Goal: Information Seeking & Learning: Learn about a topic

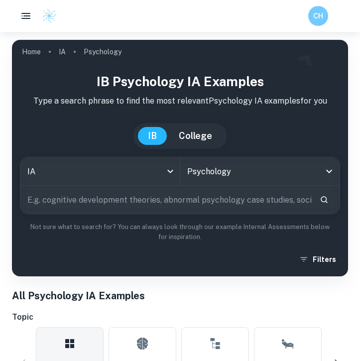
scroll to position [339, 0]
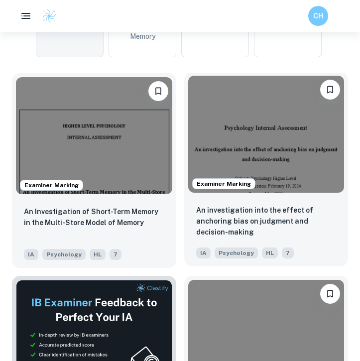
click at [233, 131] on img at bounding box center [266, 134] width 156 height 117
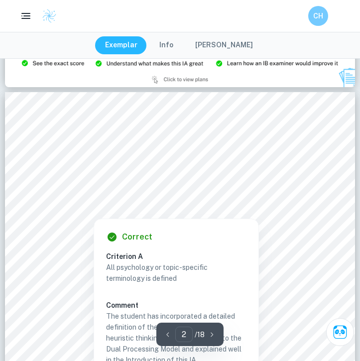
scroll to position [0, 0]
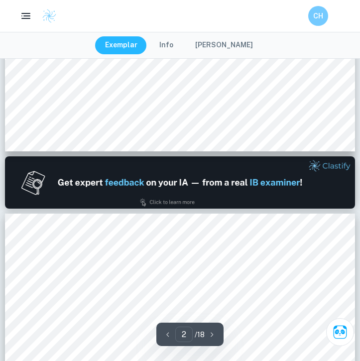
type input "1"
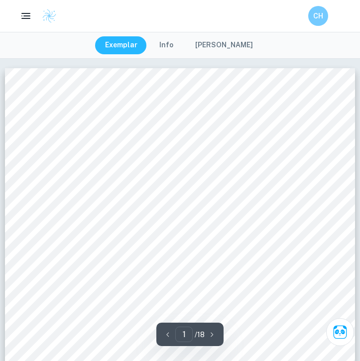
scroll to position [0, 0]
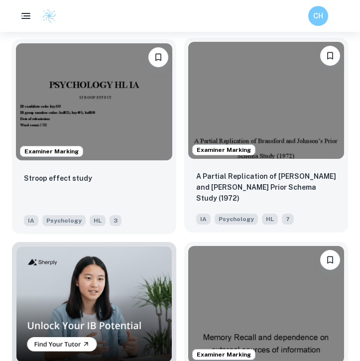
scroll to position [841, 0]
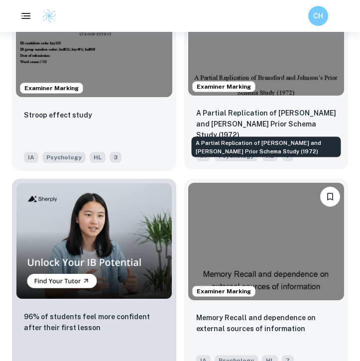
click at [237, 127] on p "A Partial Replication of [PERSON_NAME] and [PERSON_NAME] Prior Schema Study (19…" at bounding box center [266, 123] width 140 height 33
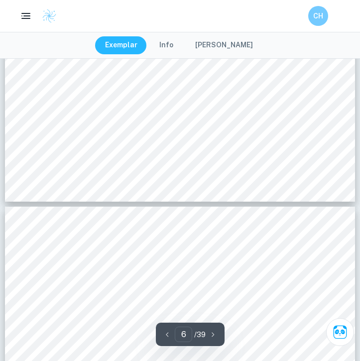
scroll to position [2855, 0]
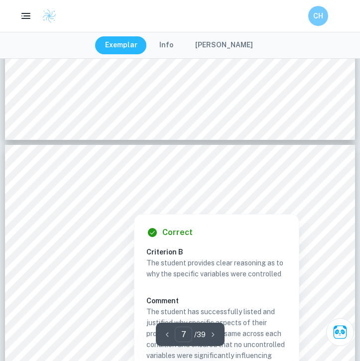
type input "6"
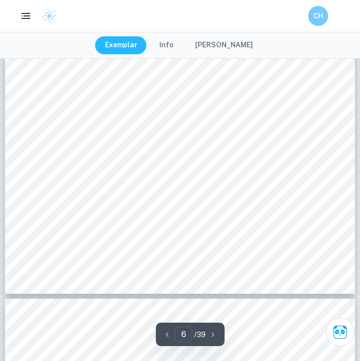
scroll to position [2698, 0]
